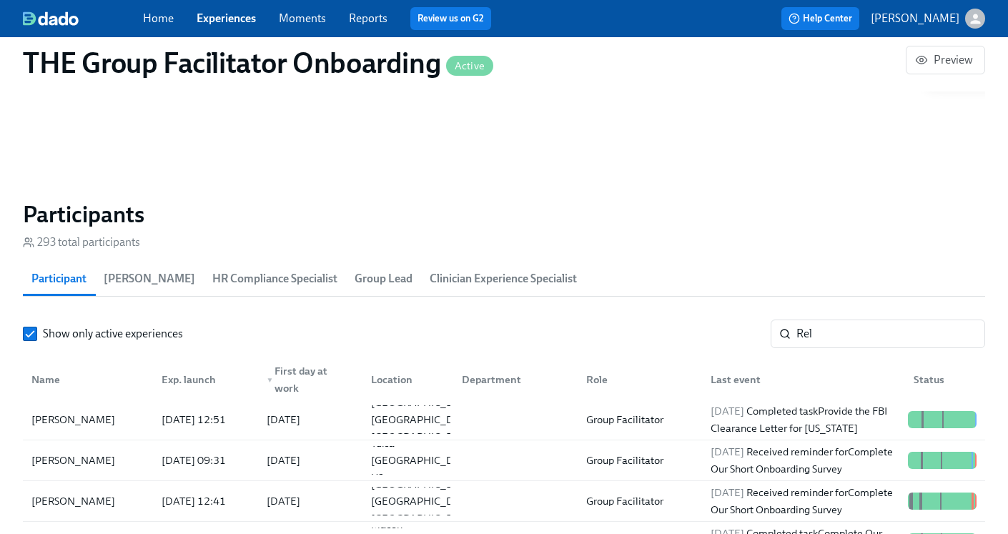
scroll to position [87, 0]
drag, startPoint x: 829, startPoint y: 333, endPoint x: 720, endPoint y: 325, distance: 109.0
click at [722, 326] on div "Show only active experiences Rel ​" at bounding box center [504, 334] width 963 height 29
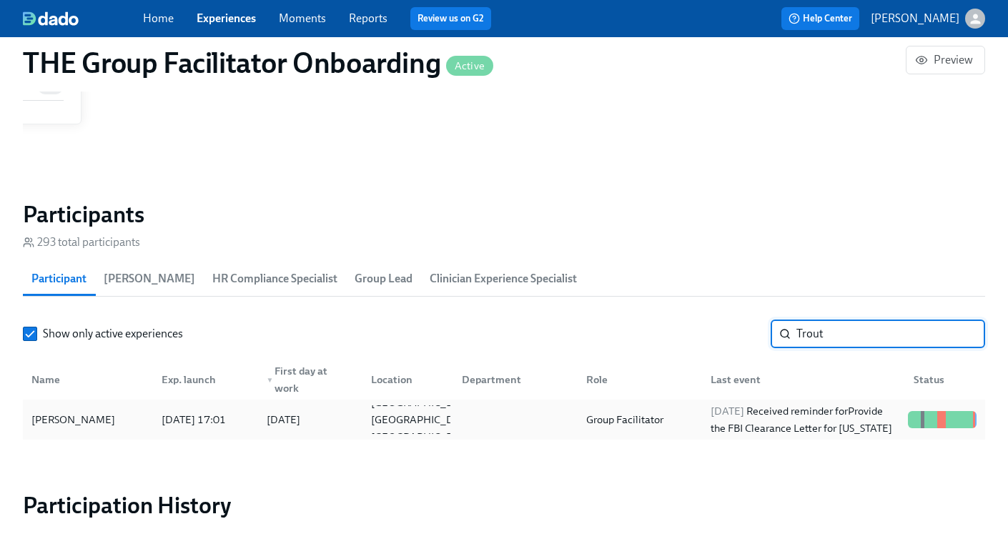
click at [574, 416] on div at bounding box center [513, 420] width 124 height 29
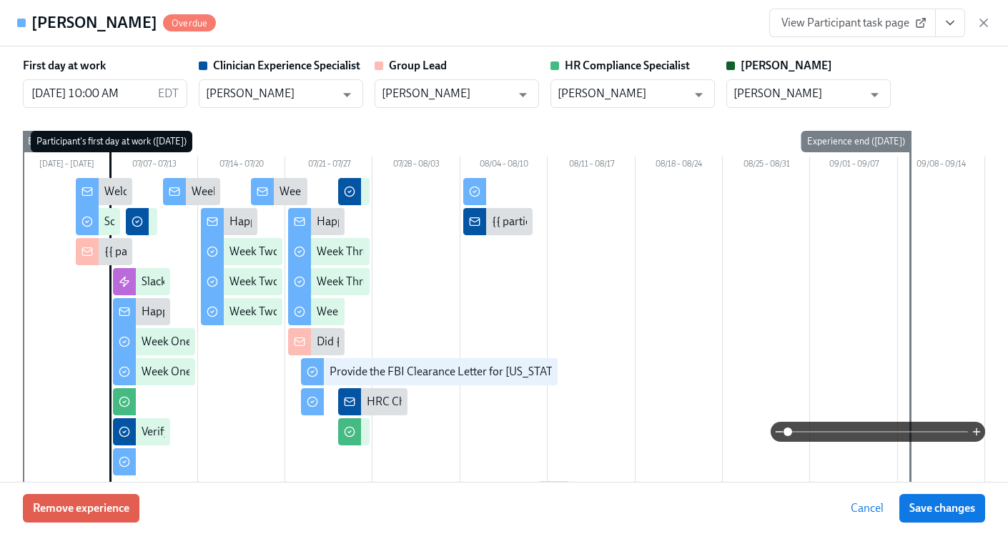
click at [939, 21] on button "View task page" at bounding box center [950, 23] width 30 height 29
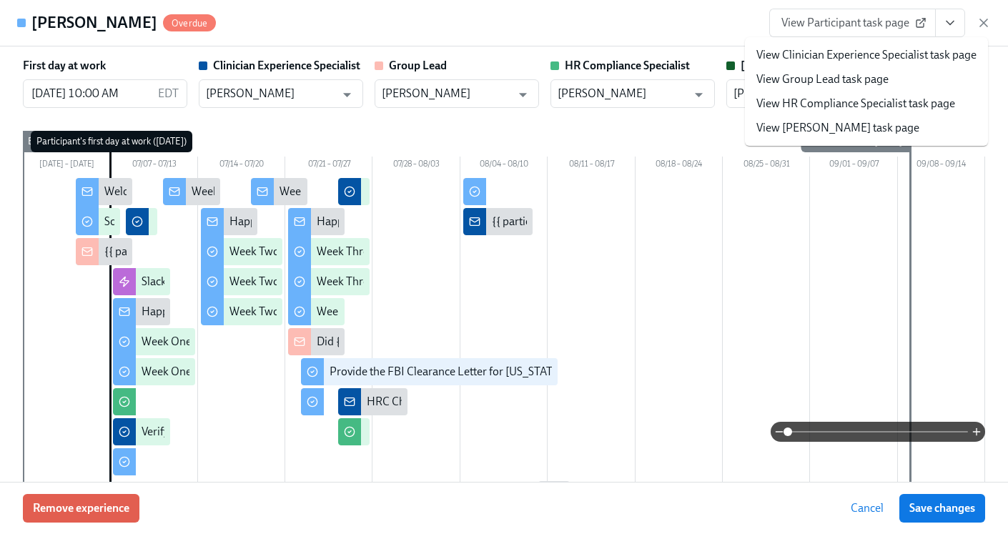
click at [886, 101] on link "View HR Compliance Specialist task page" at bounding box center [856, 104] width 199 height 16
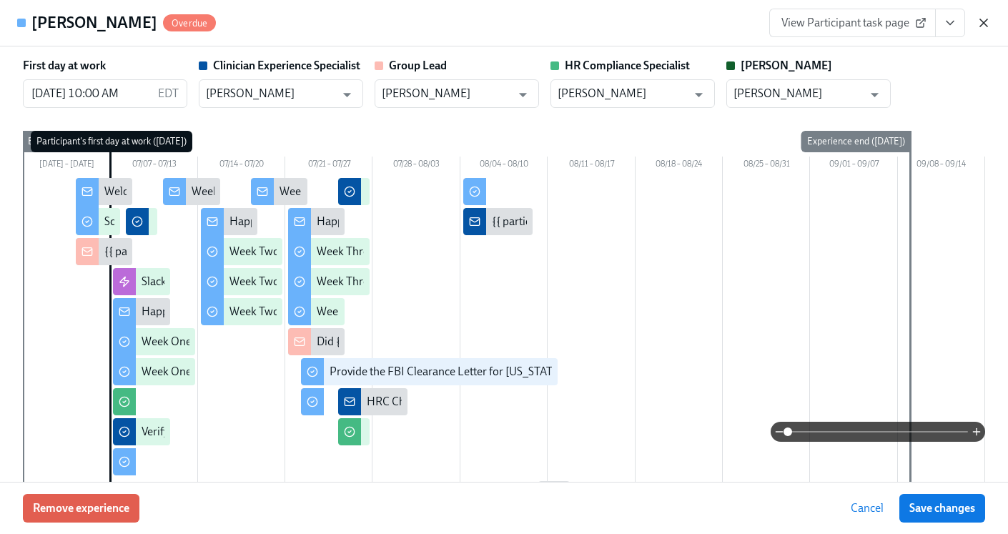
click at [989, 26] on icon "button" at bounding box center [984, 23] width 14 height 14
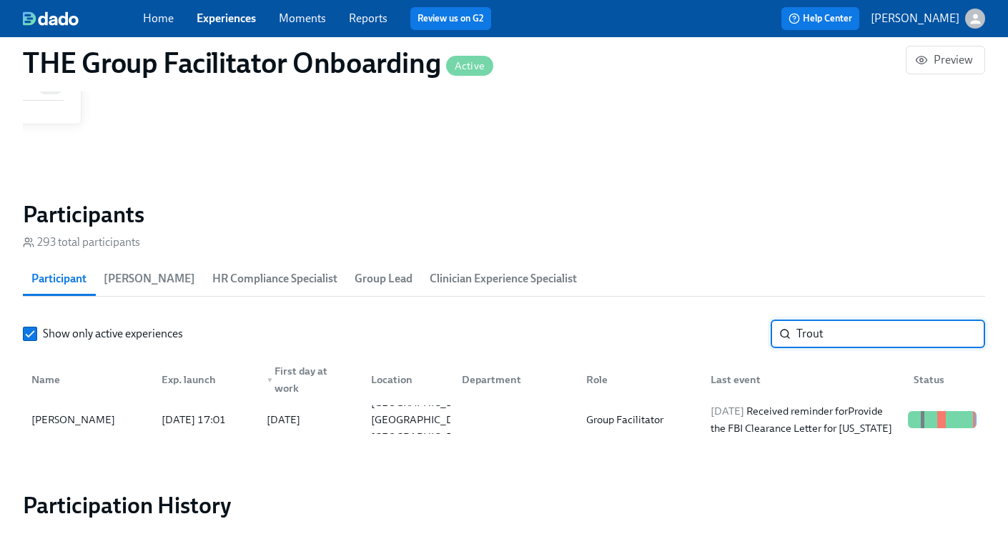
drag, startPoint x: 866, startPoint y: 335, endPoint x: 704, endPoint y: 324, distance: 162.0
click at [704, 324] on div "Show only active experiences Trout ​" at bounding box center [504, 334] width 963 height 29
click at [673, 420] on div "Group Facilitator" at bounding box center [637, 420] width 124 height 29
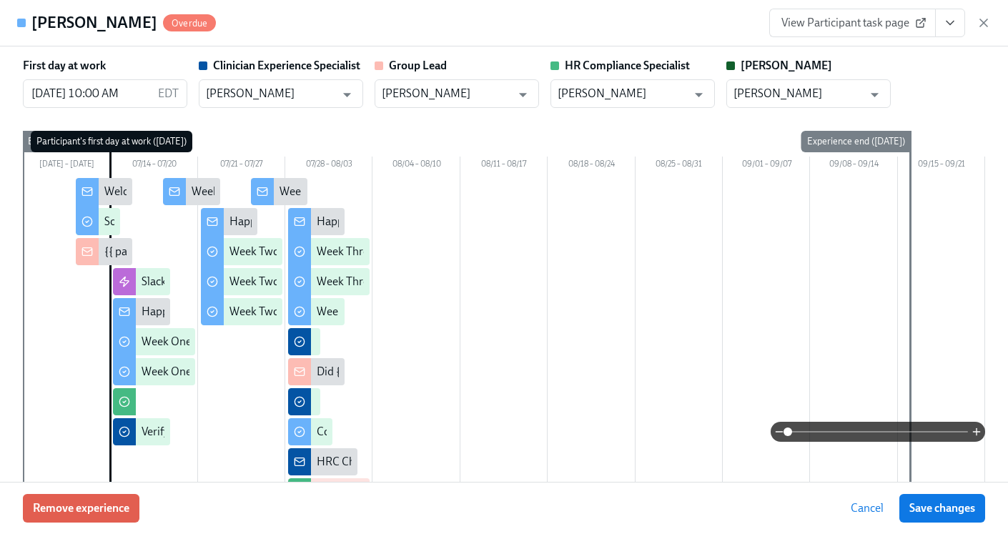
click at [948, 26] on icon "View task page" at bounding box center [950, 23] width 14 height 14
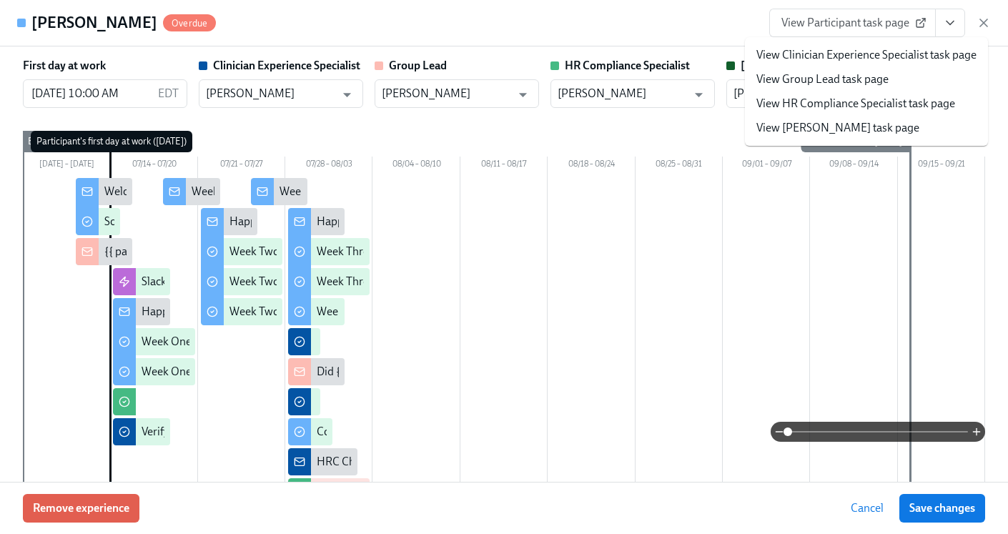
click at [850, 106] on link "View HR Compliance Specialist task page" at bounding box center [856, 104] width 199 height 16
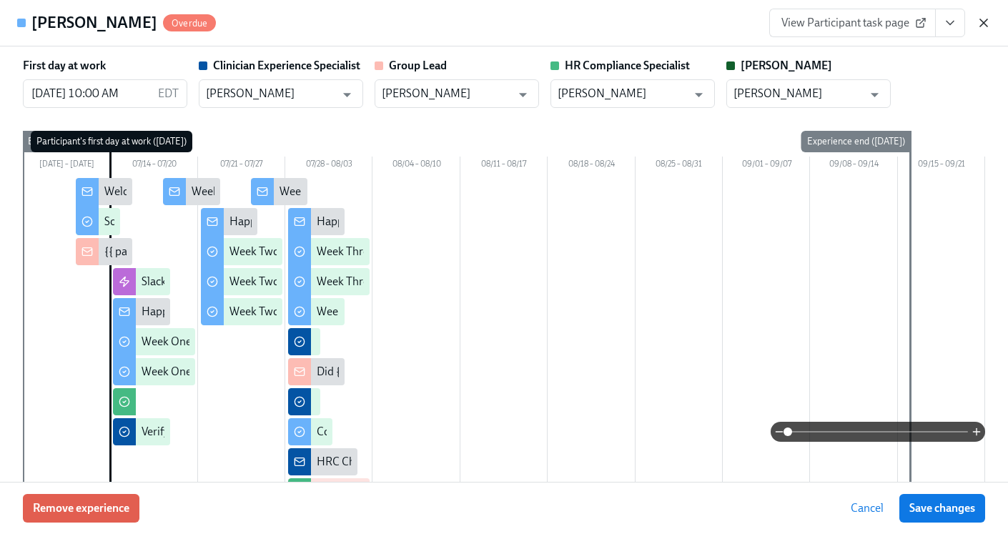
click at [983, 22] on icon "button" at bounding box center [983, 22] width 7 height 7
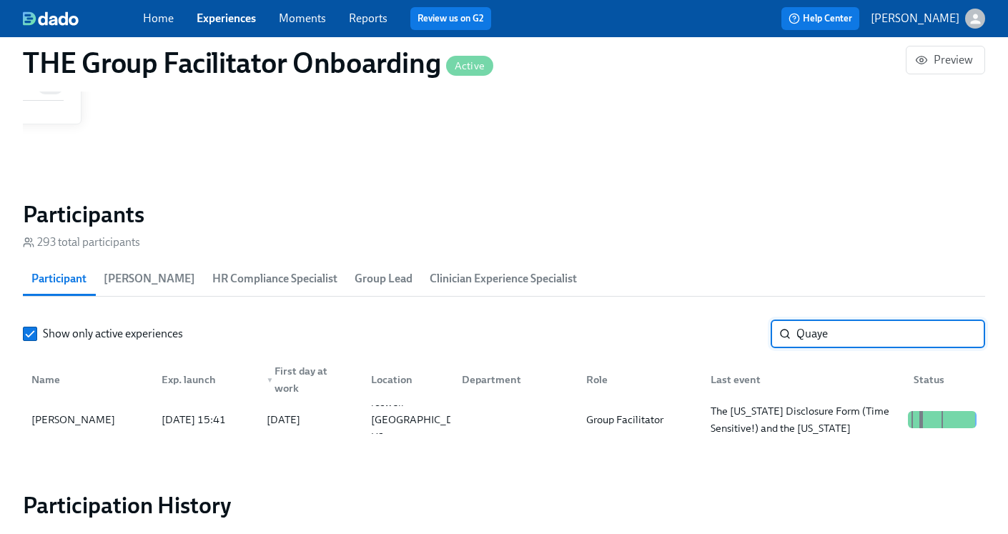
drag, startPoint x: 868, startPoint y: 333, endPoint x: 700, endPoint y: 327, distance: 167.5
click at [700, 327] on div "Show only active experiences Quaye ​" at bounding box center [504, 334] width 963 height 29
type input "[PERSON_NAME]"
click at [649, 416] on div "Group Facilitator" at bounding box center [625, 419] width 89 height 17
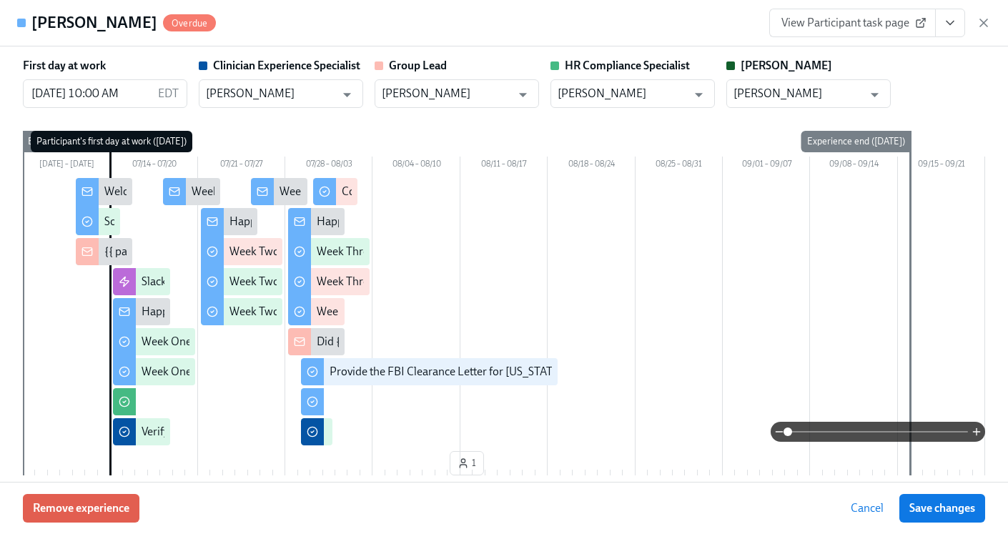
click at [947, 22] on icon "View task page" at bounding box center [950, 23] width 14 height 14
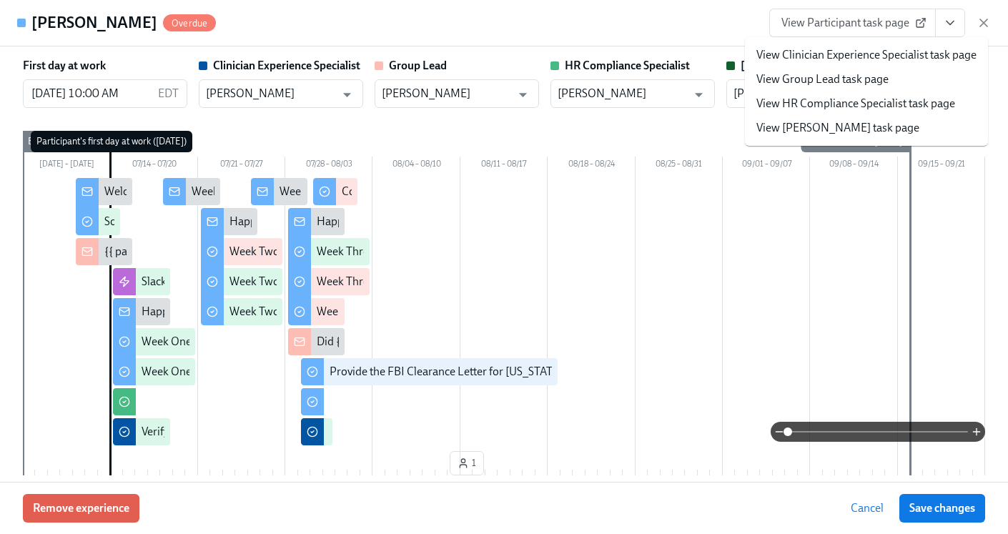
click at [865, 102] on link "View HR Compliance Specialist task page" at bounding box center [856, 104] width 199 height 16
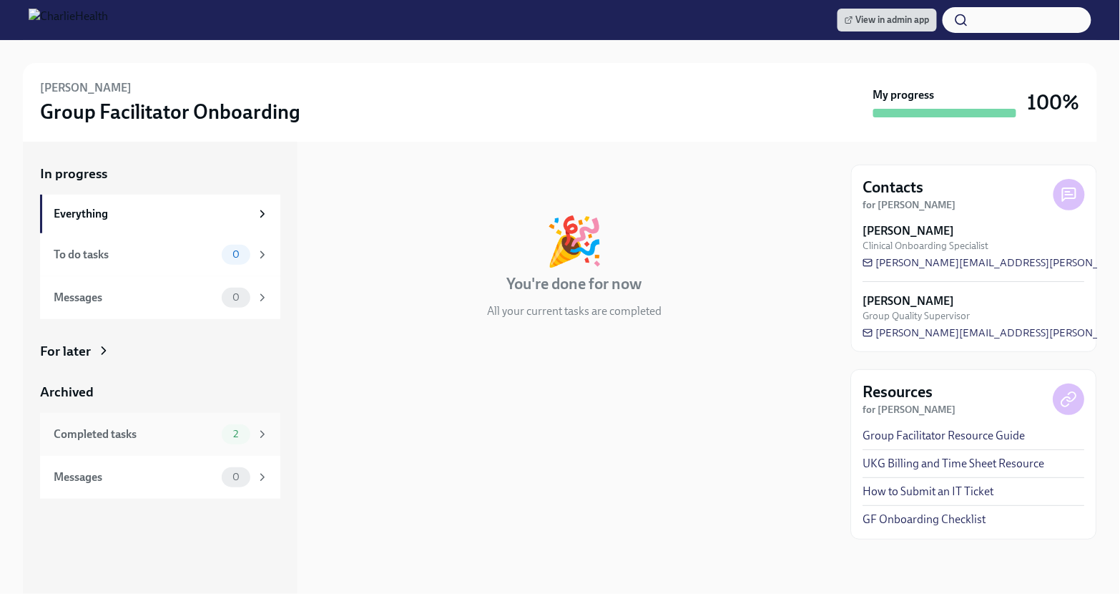
click at [215, 432] on div "Completed tasks" at bounding box center [135, 434] width 162 height 16
click at [200, 433] on div "Completed tasks" at bounding box center [135, 434] width 162 height 16
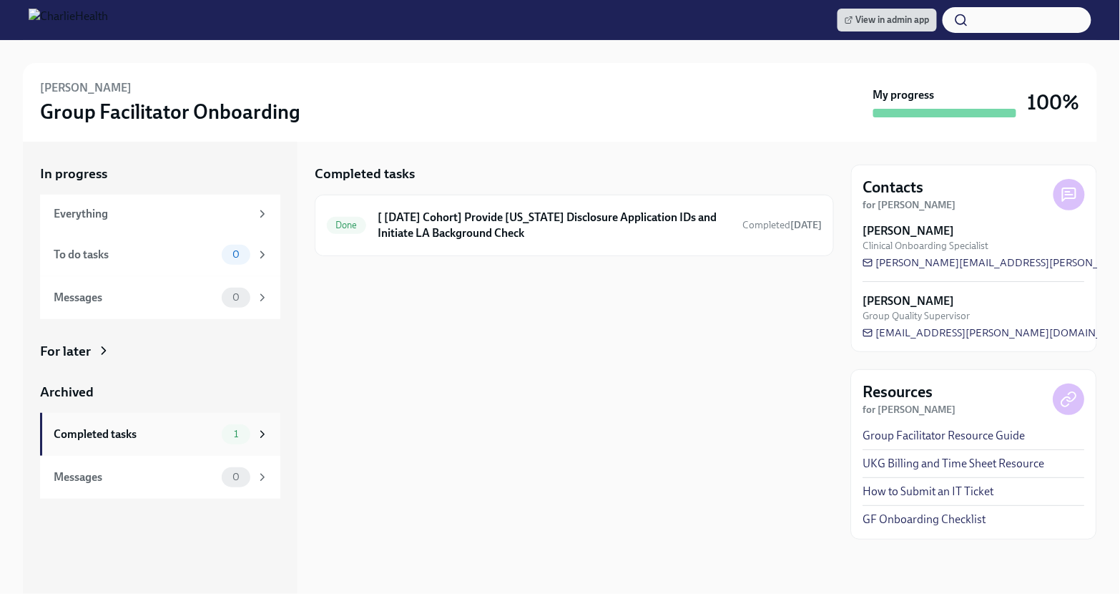
click at [191, 428] on div "Completed tasks" at bounding box center [135, 434] width 162 height 16
